Goal: Check status: Check status

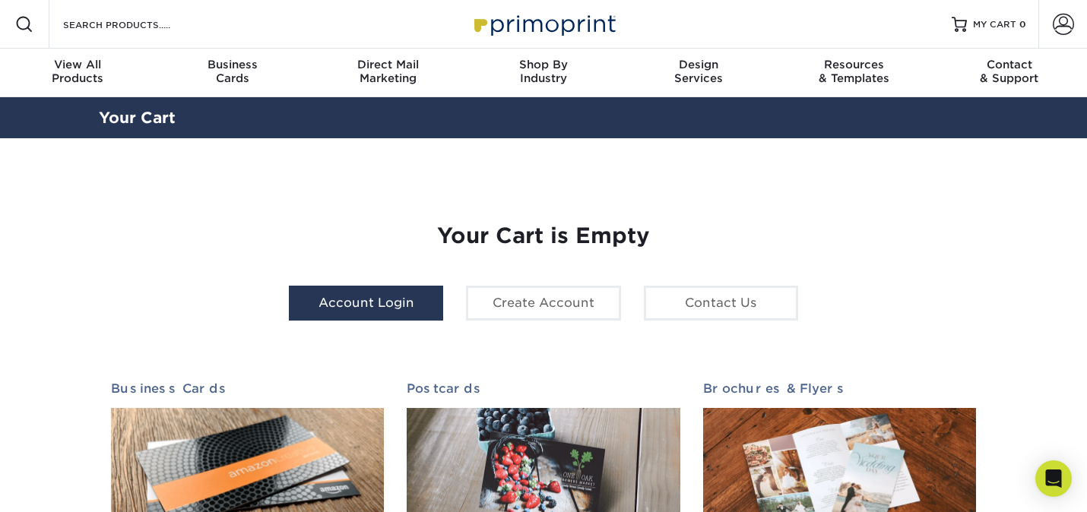
click at [354, 308] on link "Account Login" at bounding box center [366, 303] width 154 height 35
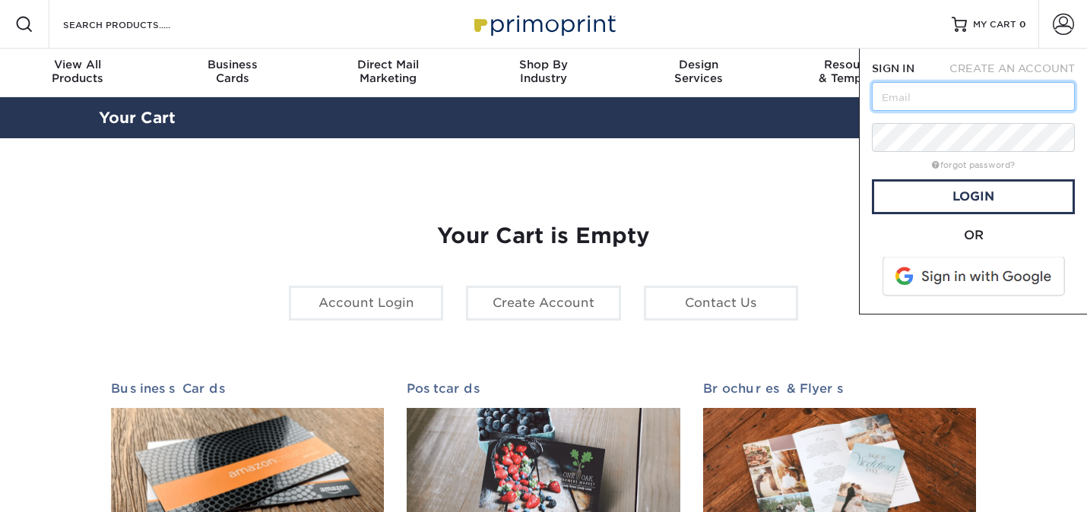
click at [918, 89] on input "text" at bounding box center [973, 96] width 203 height 29
click at [940, 99] on input "text" at bounding box center [973, 96] width 203 height 29
type input "[PERSON_NAME][EMAIL_ADDRESS][DOMAIN_NAME]"
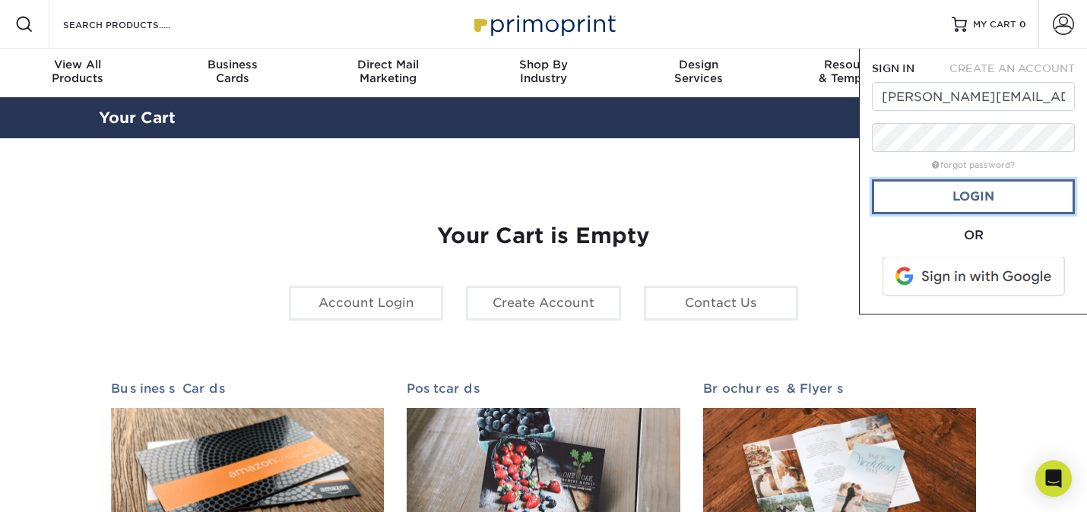
click at [988, 195] on link "Login" at bounding box center [973, 196] width 203 height 35
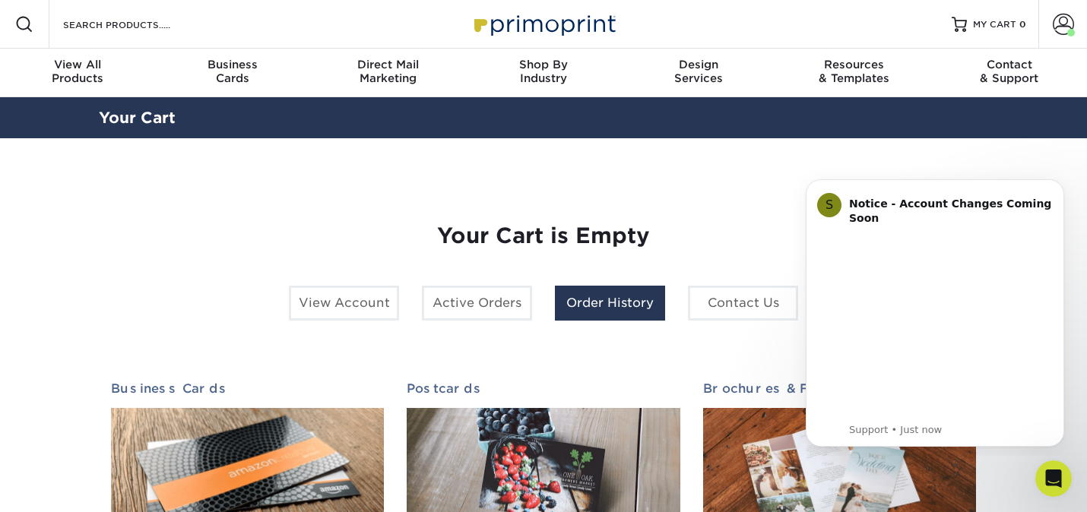
click at [610, 297] on link "Order History" at bounding box center [610, 303] width 110 height 35
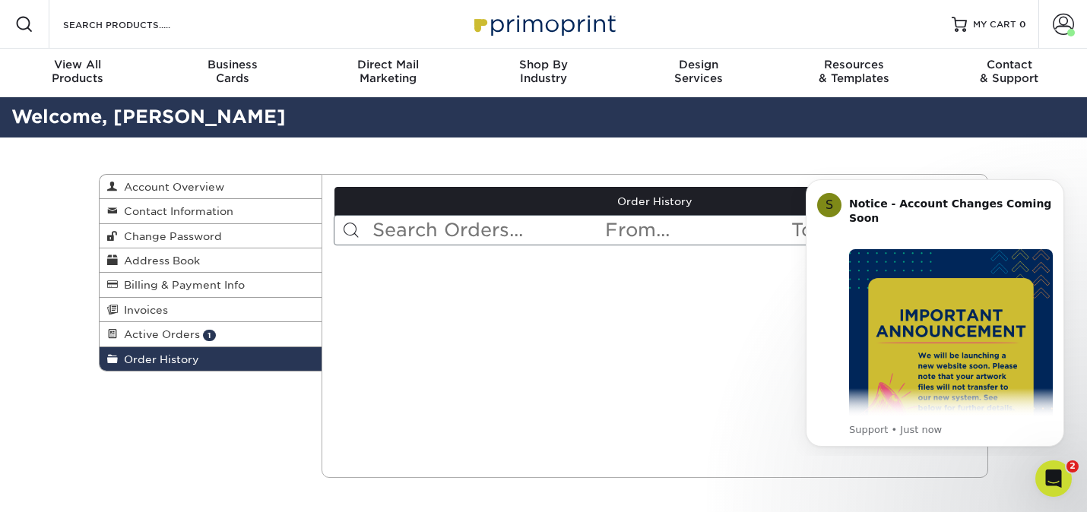
scroll to position [3, 0]
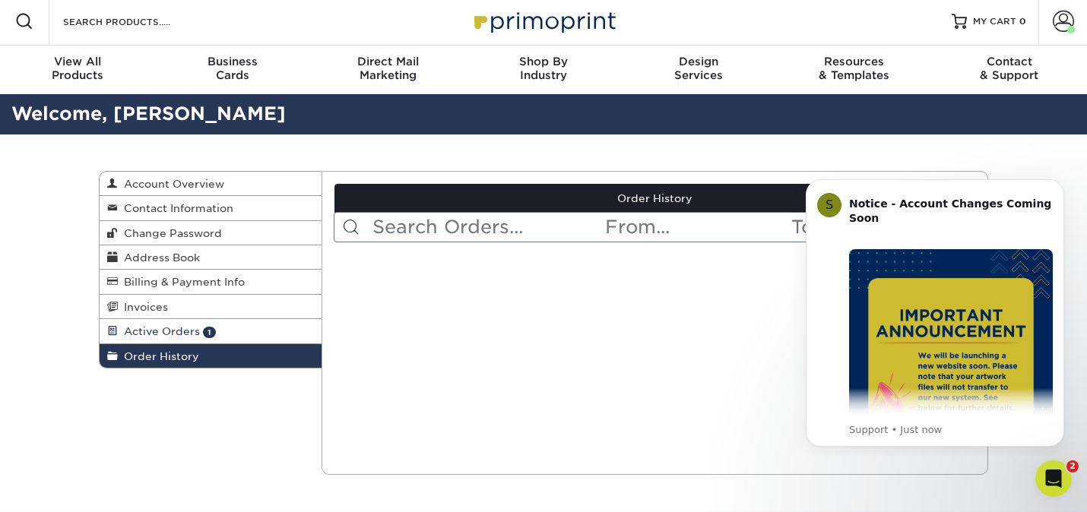
click at [150, 338] on span "Active Orders" at bounding box center [159, 331] width 82 height 12
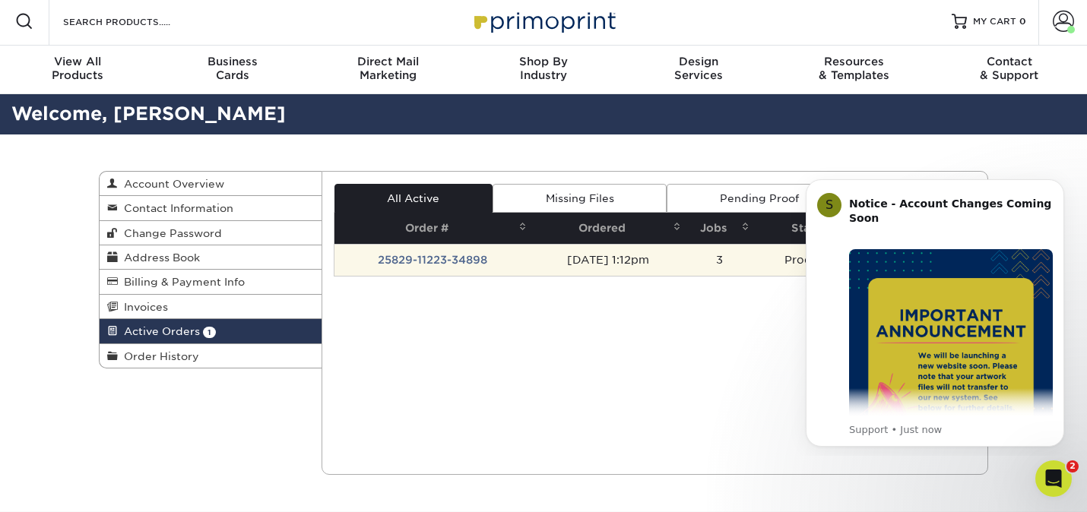
click at [433, 260] on td "25829-11223-34898" at bounding box center [434, 260] width 198 height 32
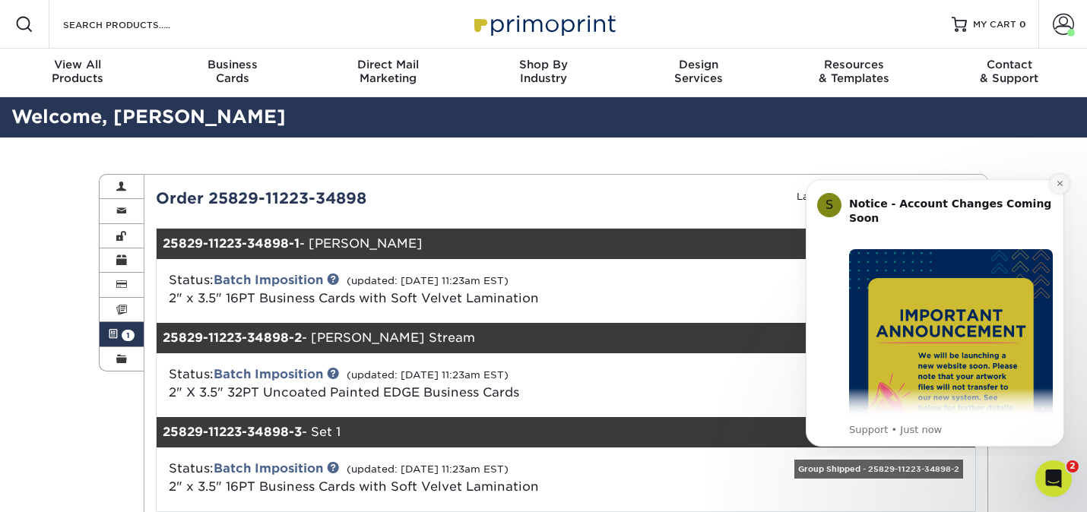
click at [1058, 186] on icon "Dismiss notification" at bounding box center [1060, 183] width 8 height 8
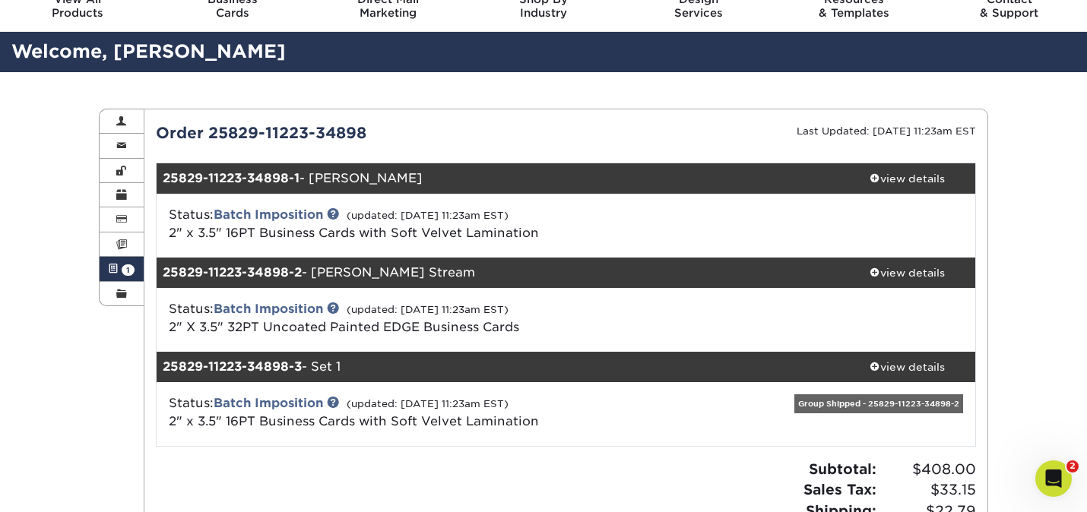
scroll to position [68, 0]
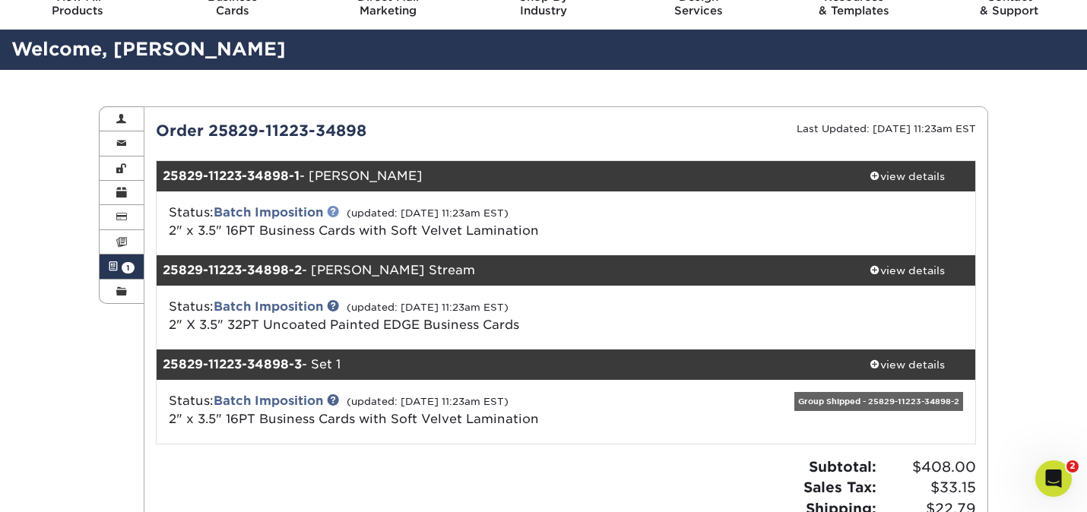
click at [335, 211] on link at bounding box center [333, 211] width 12 height 12
